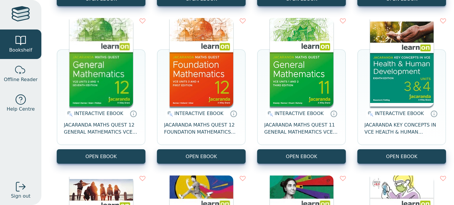
scroll to position [543, 0]
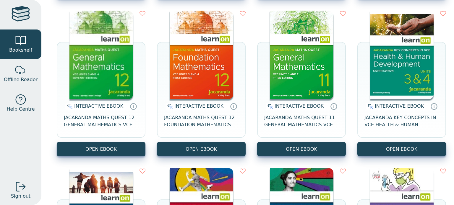
click at [109, 69] on img at bounding box center [101, 55] width 64 height 89
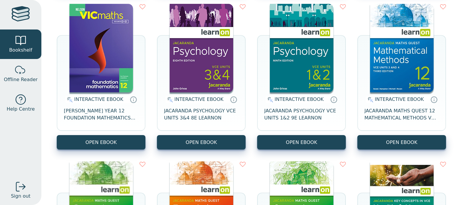
scroll to position [404, 0]
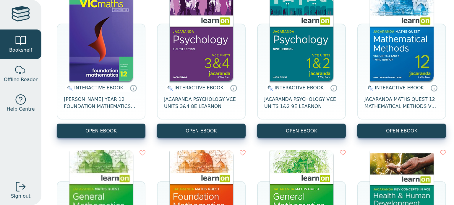
click at [409, 52] on img at bounding box center [402, 36] width 64 height 89
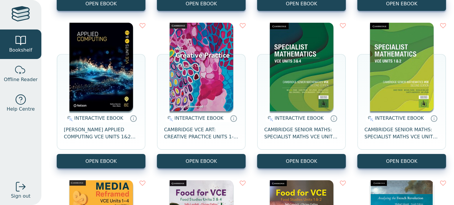
scroll to position [1008, 0]
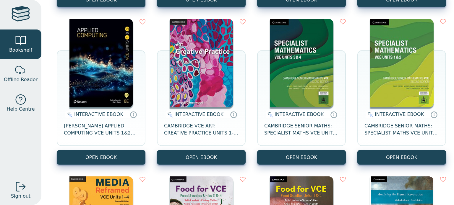
click at [306, 82] on img at bounding box center [302, 63] width 64 height 89
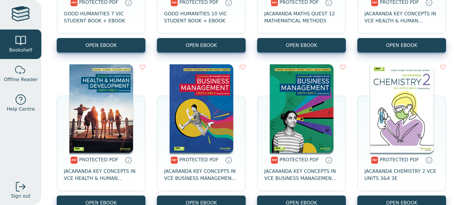
scroll to position [2084, 0]
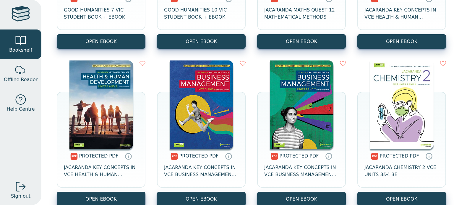
click at [211, 101] on img at bounding box center [202, 105] width 64 height 89
